Goal: Task Accomplishment & Management: Manage account settings

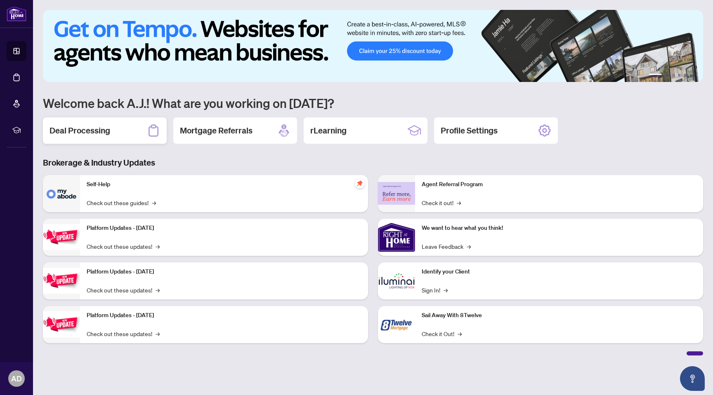
click at [87, 132] on h2 "Deal Processing" at bounding box center [79, 131] width 61 height 12
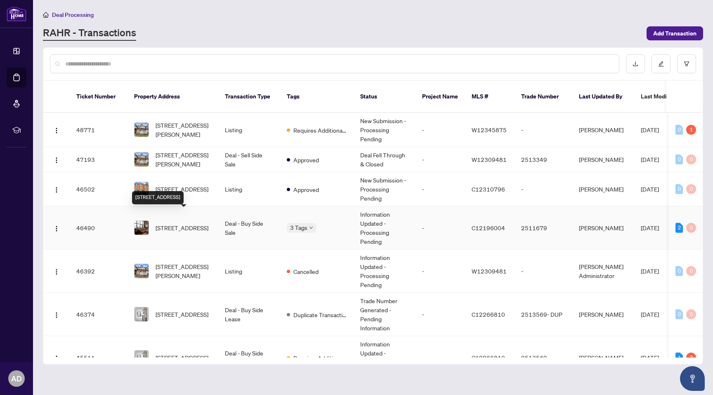
click at [170, 223] on span "[STREET_ADDRESS]" at bounding box center [181, 227] width 53 height 9
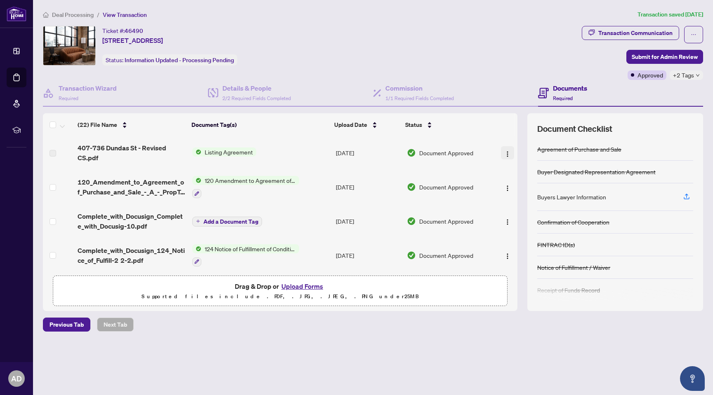
click at [504, 153] on img "button" at bounding box center [507, 154] width 7 height 7
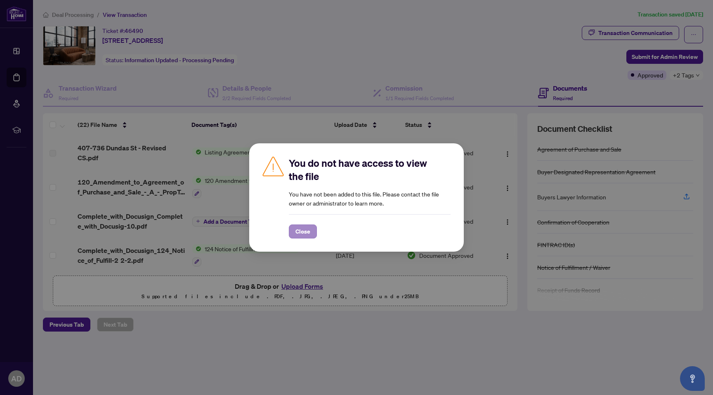
click at [306, 234] on span "Close" at bounding box center [302, 231] width 15 height 13
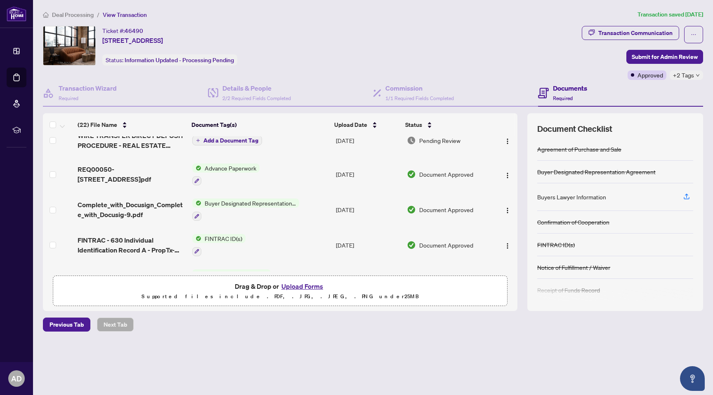
scroll to position [150, 0]
click at [505, 172] on img "button" at bounding box center [507, 175] width 7 height 7
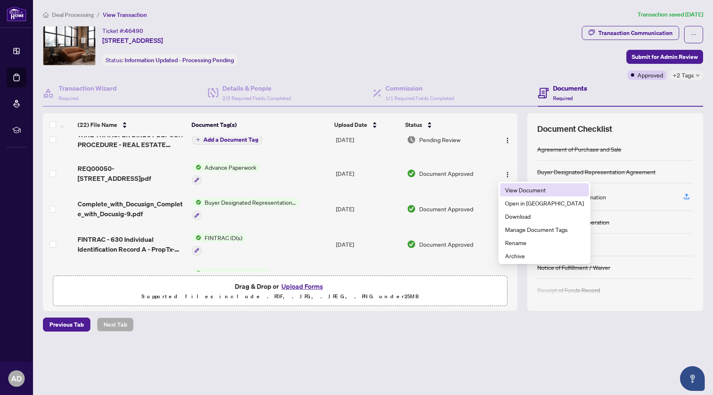
click at [515, 192] on span "View Document" at bounding box center [544, 190] width 79 height 9
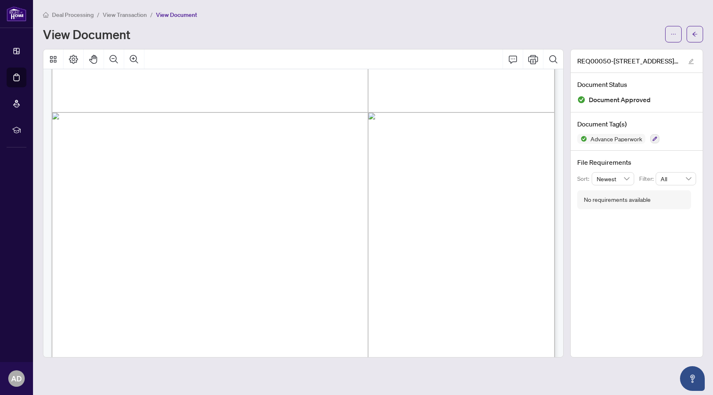
scroll to position [293, 0]
drag, startPoint x: 204, startPoint y: 168, endPoint x: 237, endPoint y: 166, distance: 33.1
click at [235, 166] on span "$15,500.00" at bounding box center [218, 170] width 35 height 8
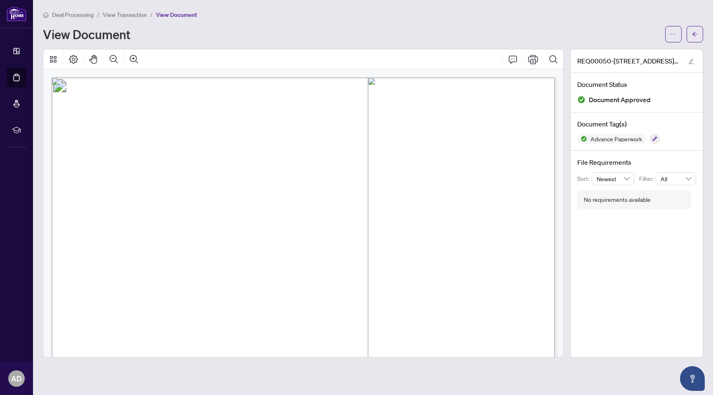
scroll to position [0, 0]
click at [138, 17] on span "View Transaction" at bounding box center [125, 14] width 44 height 7
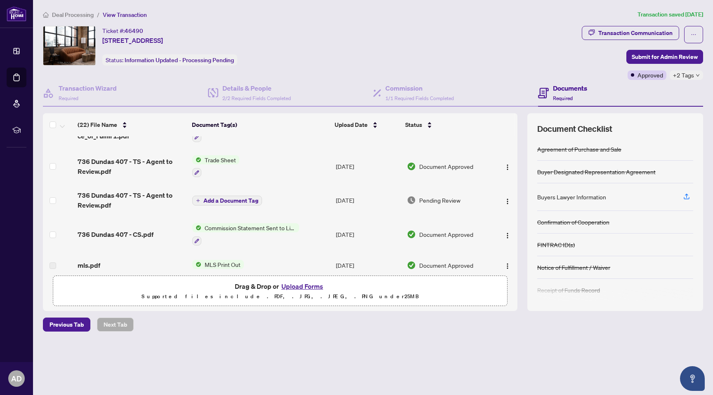
scroll to position [331, 0]
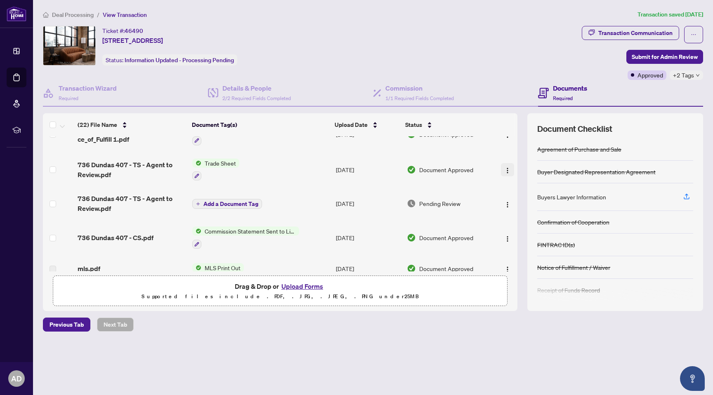
click at [506, 170] on img "button" at bounding box center [507, 170] width 7 height 7
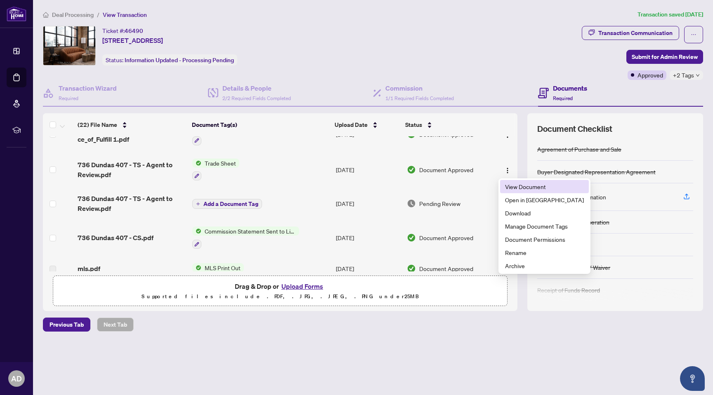
click at [517, 186] on span "View Document" at bounding box center [544, 186] width 79 height 9
